Goal: Check status: Check status

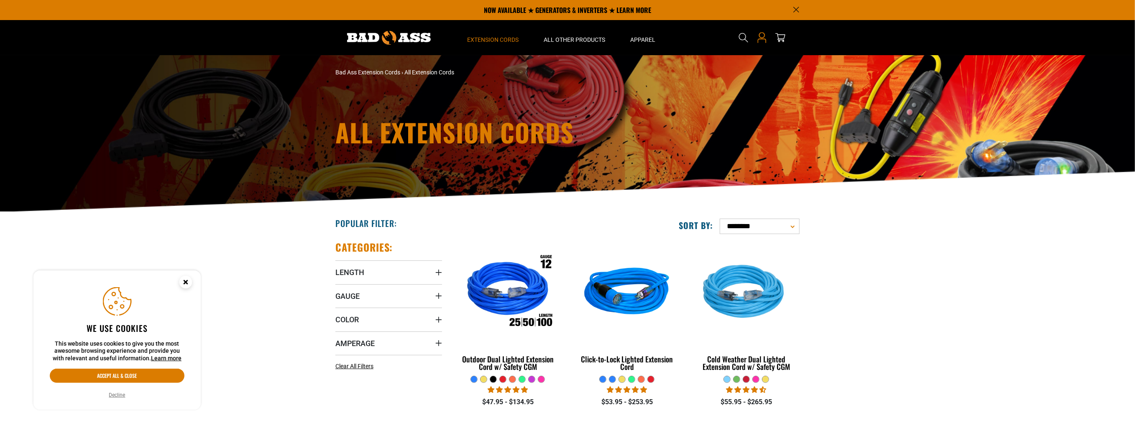
click at [759, 38] on icon at bounding box center [762, 37] width 11 height 11
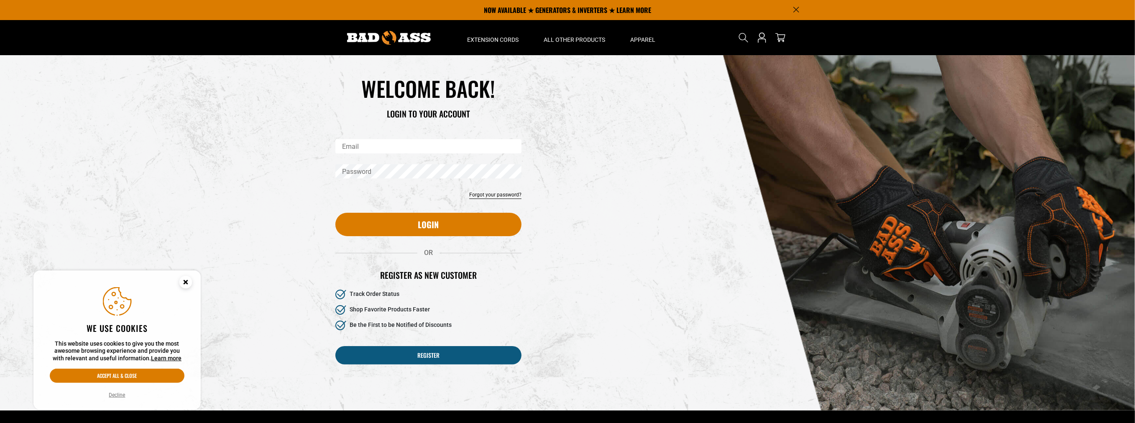
click at [402, 146] on input "Email" at bounding box center [429, 146] width 186 height 14
click at [380, 147] on input "Email" at bounding box center [429, 146] width 186 height 14
type input "**********"
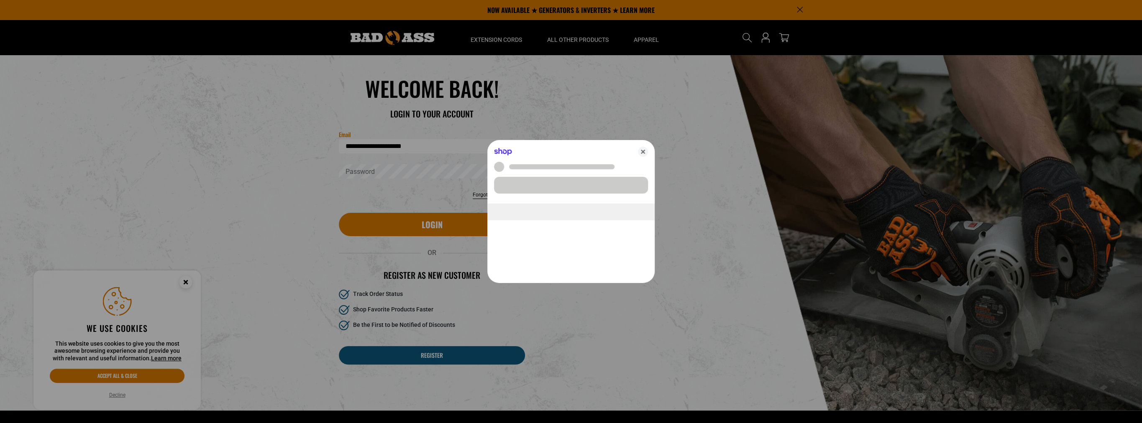
click at [413, 175] on div at bounding box center [571, 211] width 1142 height 423
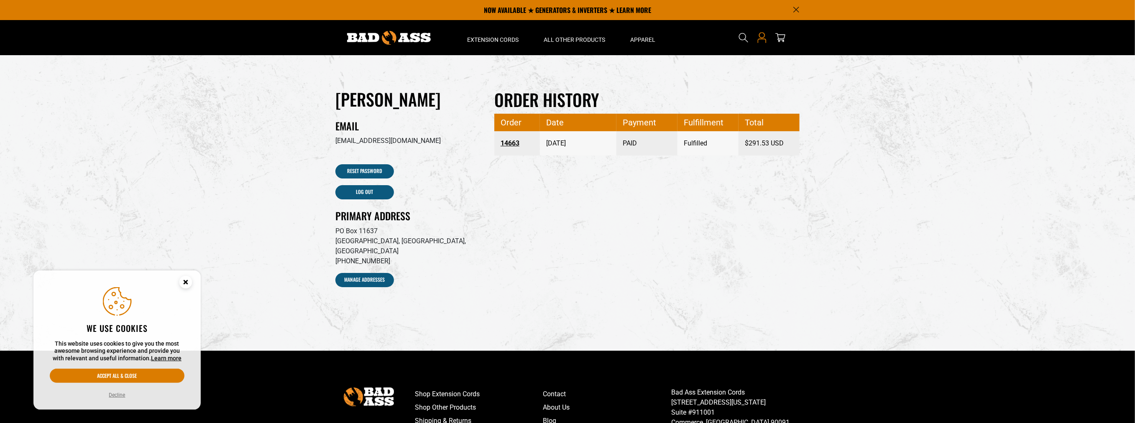
click at [761, 38] on icon at bounding box center [762, 37] width 11 height 11
click at [187, 282] on icon "Cookie Consent" at bounding box center [185, 282] width 3 height 3
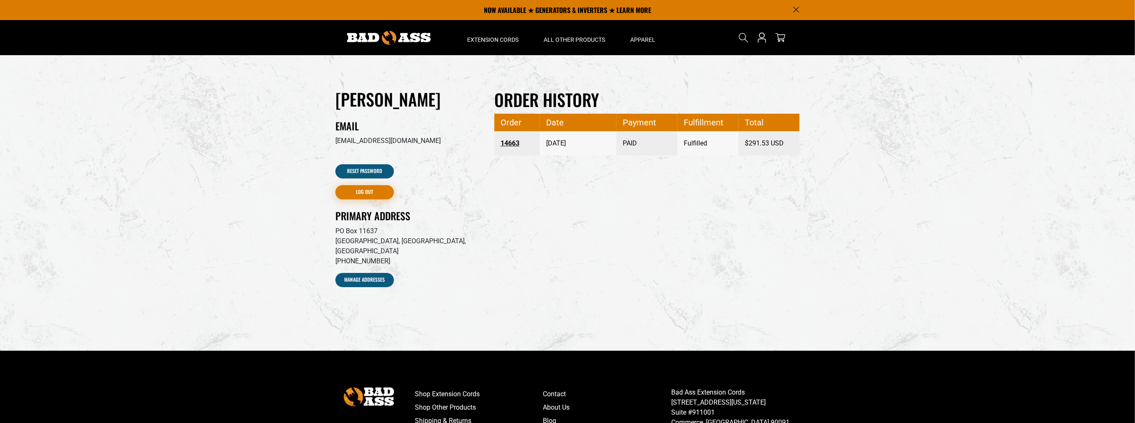
click at [367, 190] on link "Log out" at bounding box center [365, 192] width 59 height 14
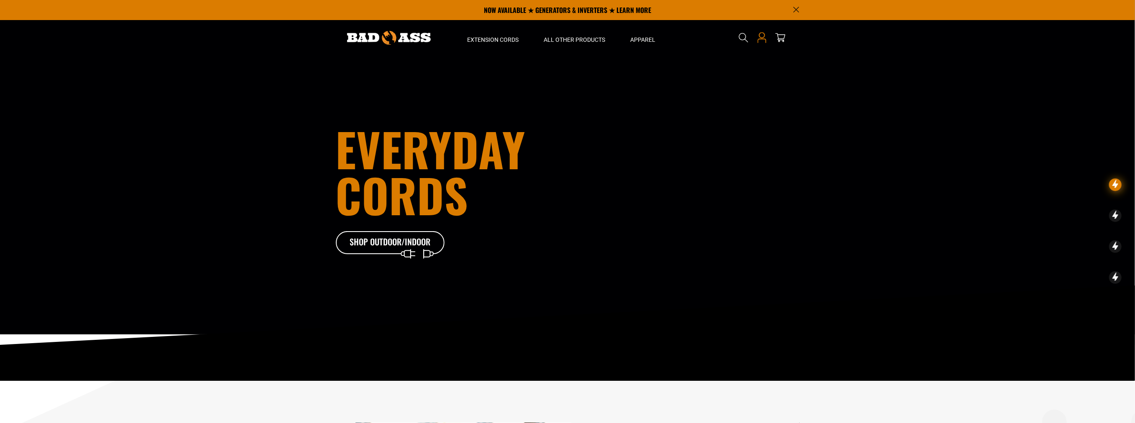
click at [766, 40] on icon at bounding box center [762, 37] width 11 height 11
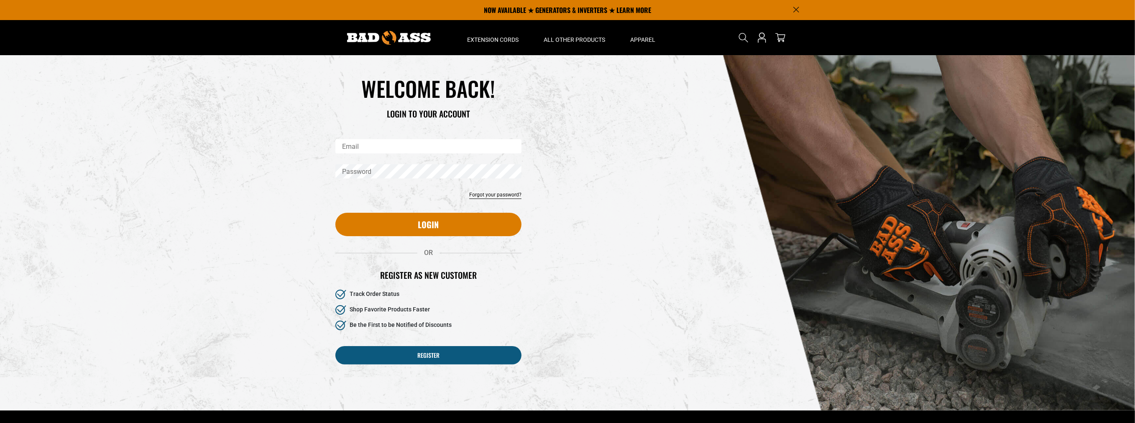
click at [406, 151] on input "Email" at bounding box center [429, 146] width 186 height 14
click at [406, 148] on input "Email" at bounding box center [429, 146] width 186 height 14
type input "**********"
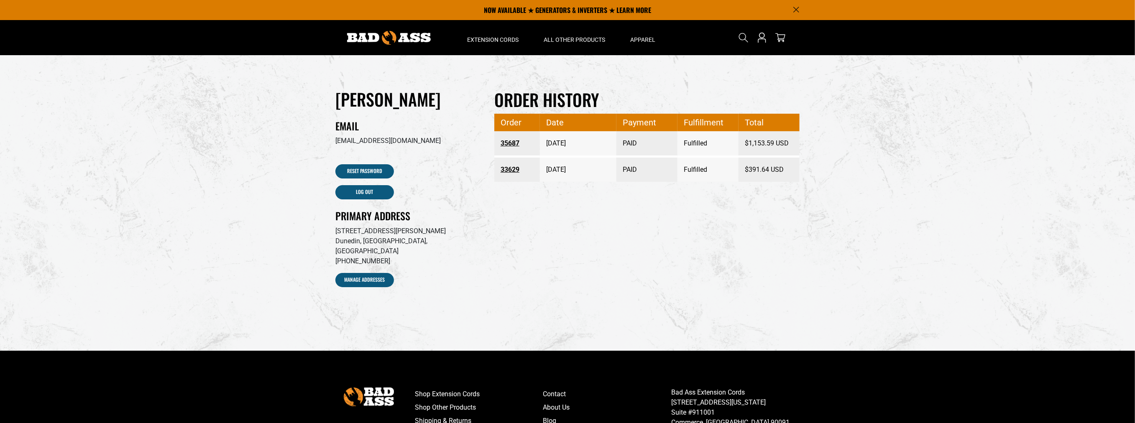
click at [508, 169] on link "33629" at bounding box center [517, 169] width 33 height 15
click at [514, 143] on link "35687" at bounding box center [517, 143] width 33 height 15
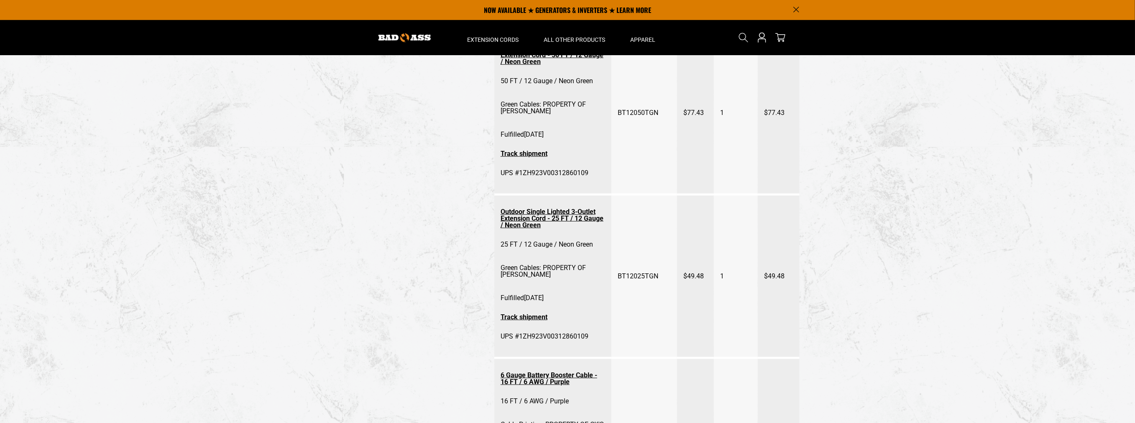
scroll to position [418, 0]
